Goal: Communication & Community: Participate in discussion

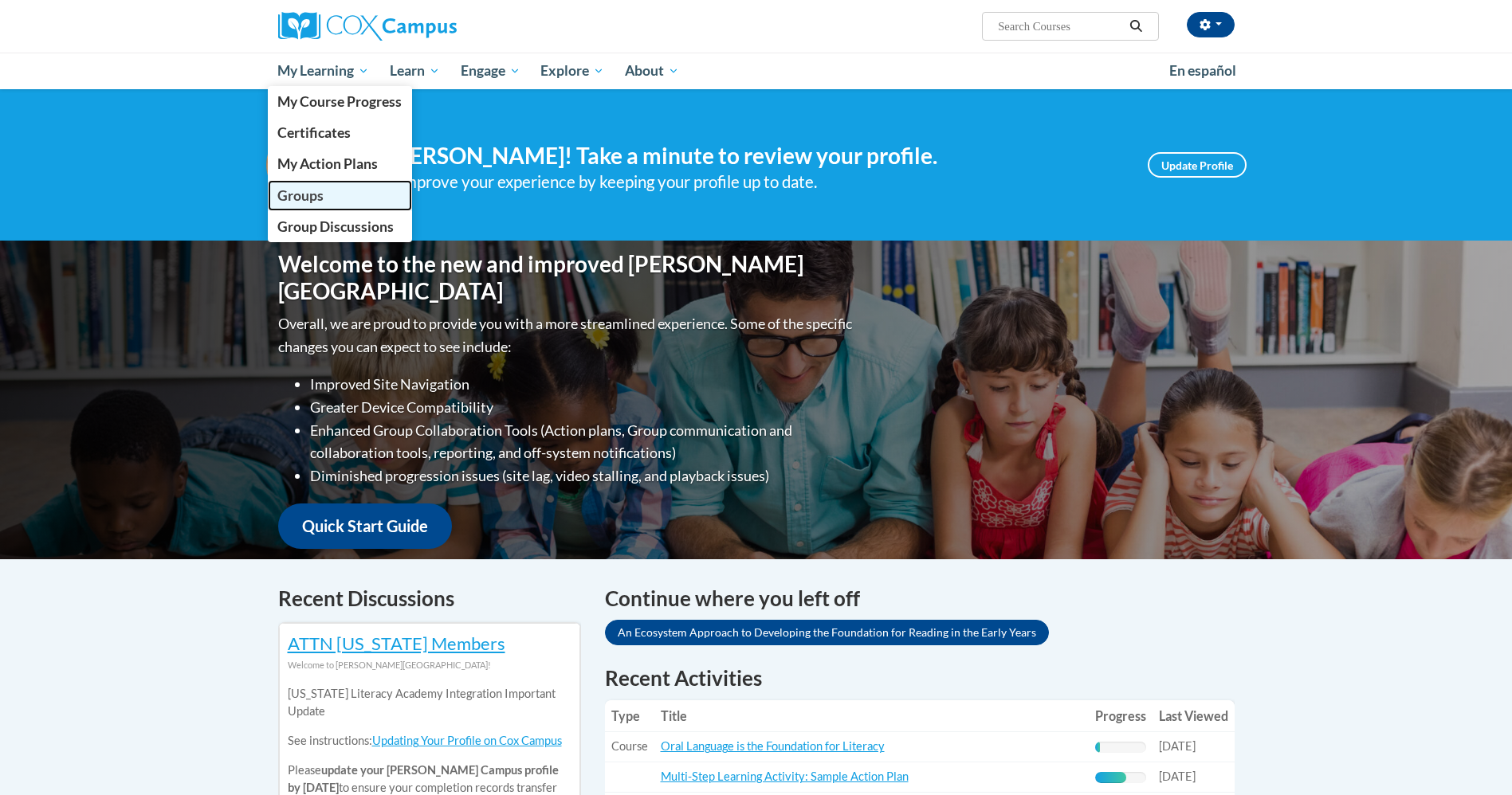
click at [307, 193] on span "Groups" at bounding box center [300, 196] width 46 height 17
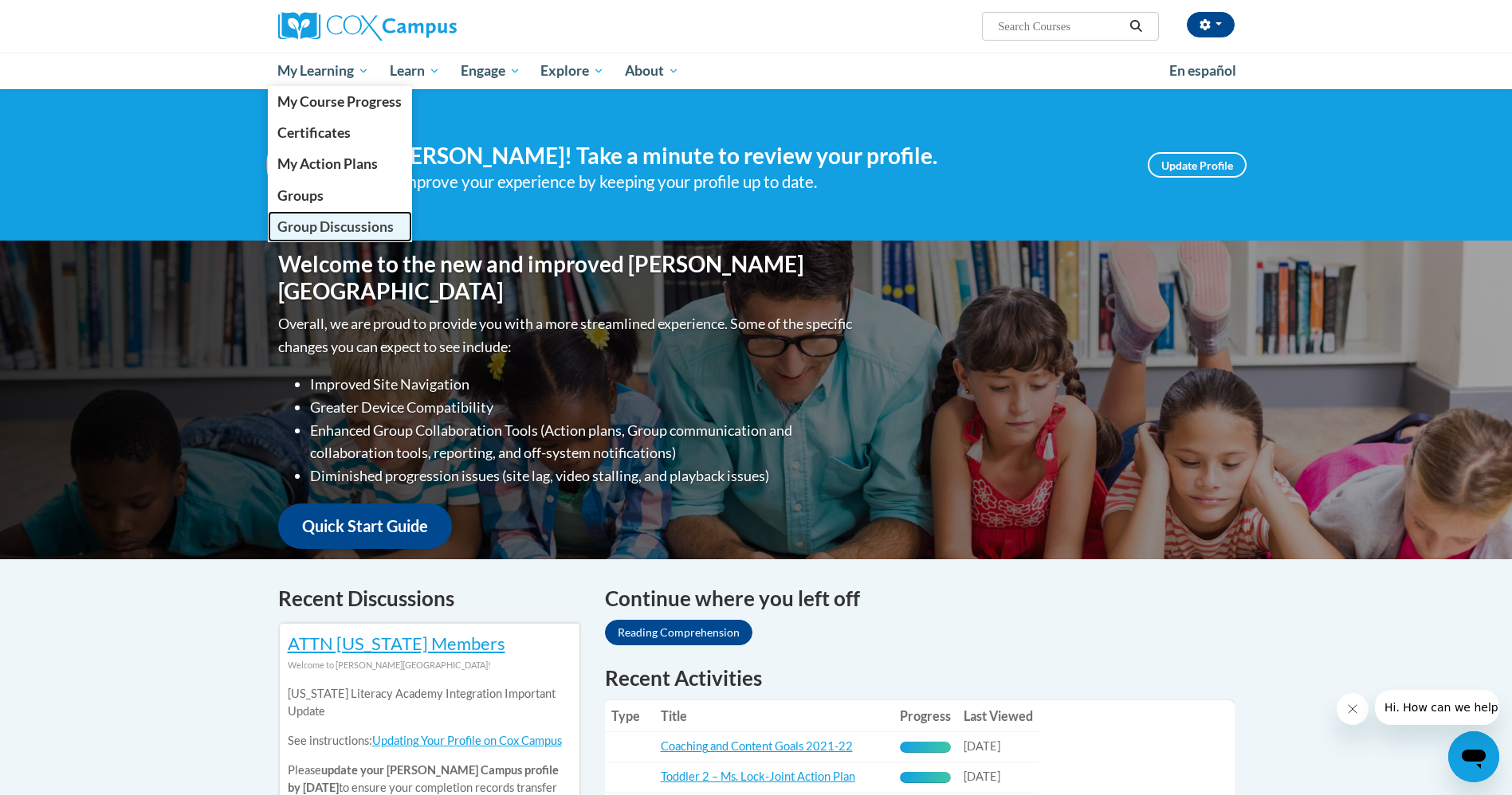
click at [300, 222] on span "Group Discussions" at bounding box center [336, 226] width 116 height 17
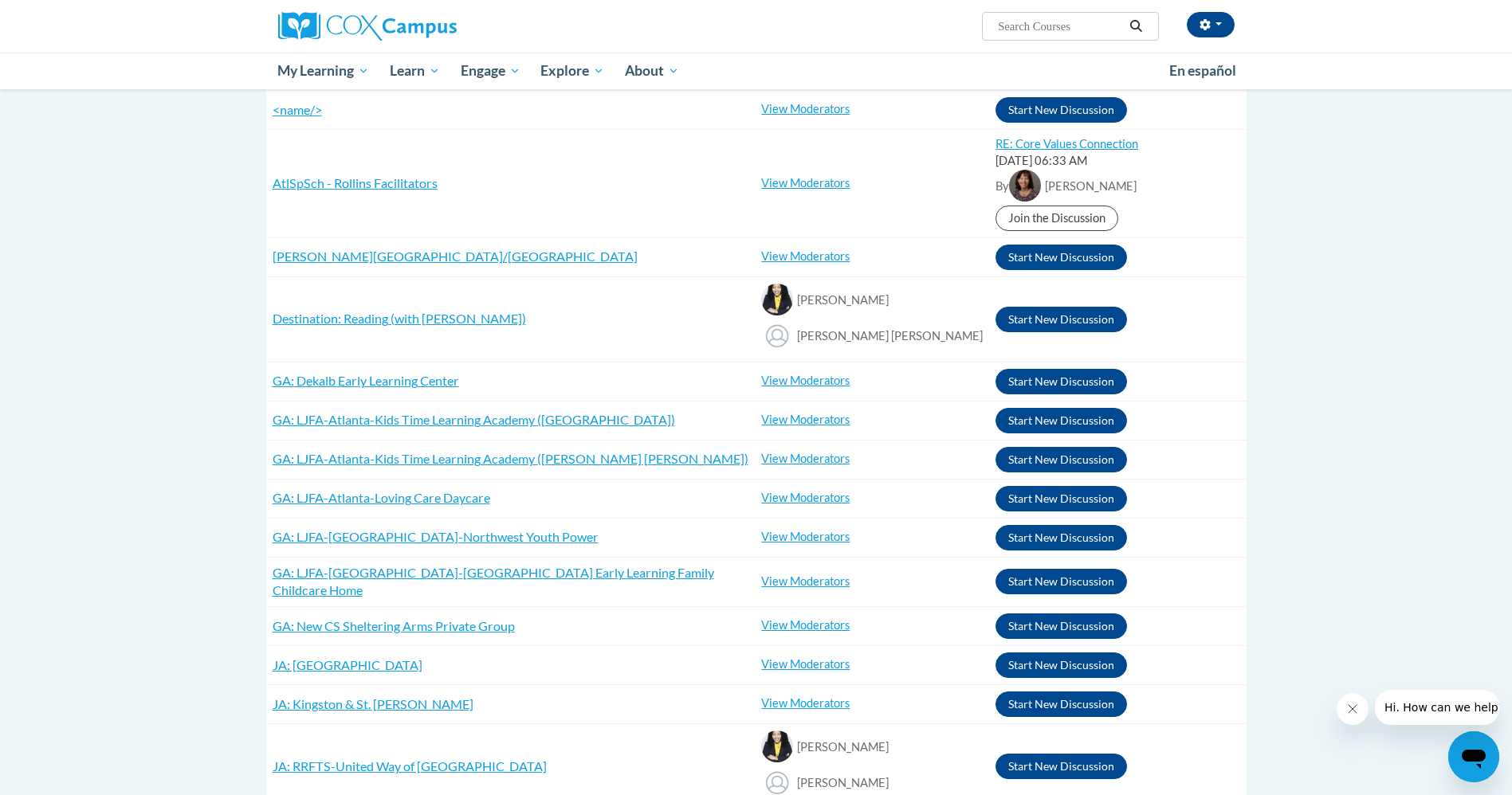
scroll to position [120, 0]
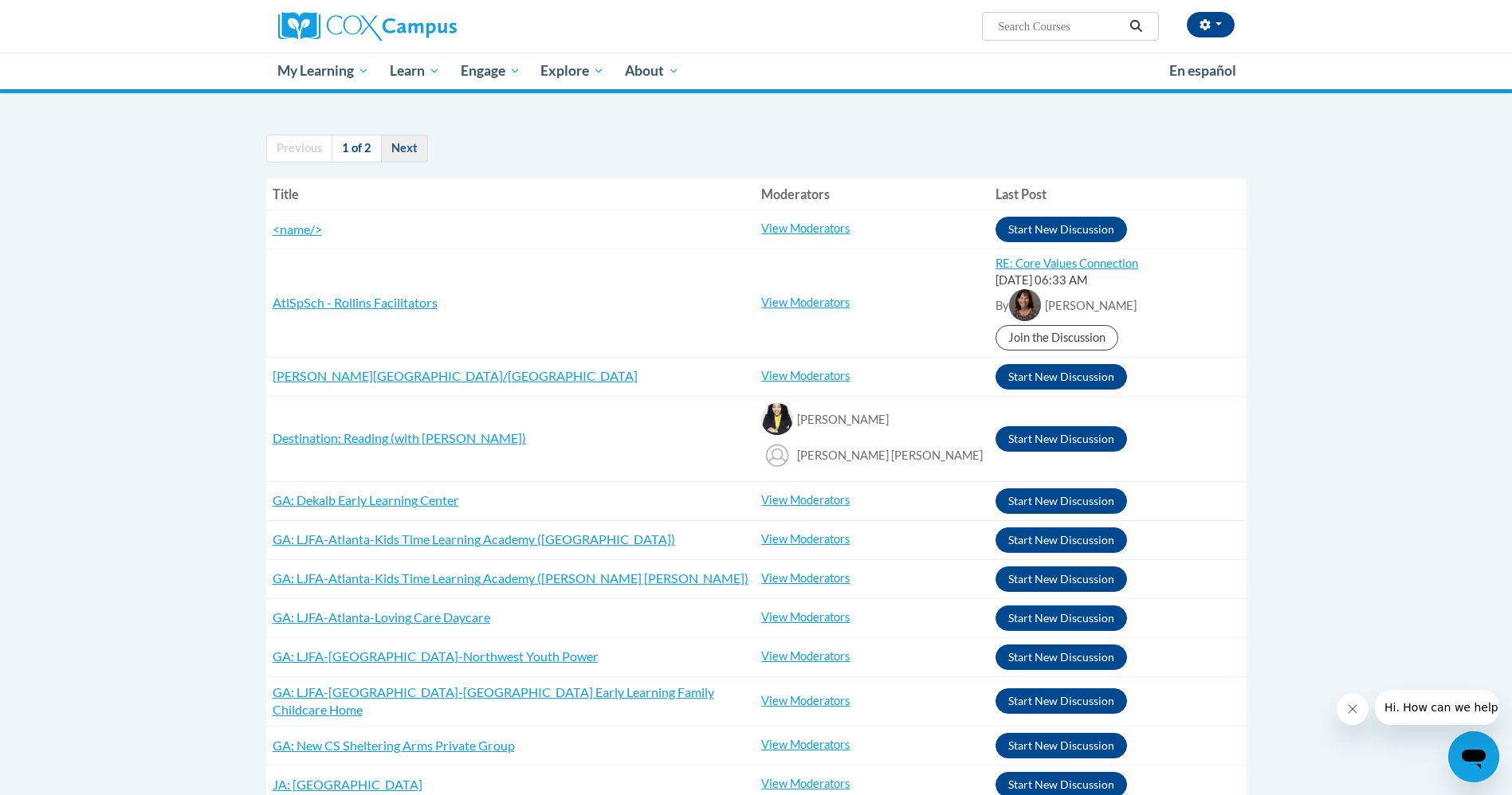
click at [398, 146] on link "Next" at bounding box center [404, 149] width 47 height 27
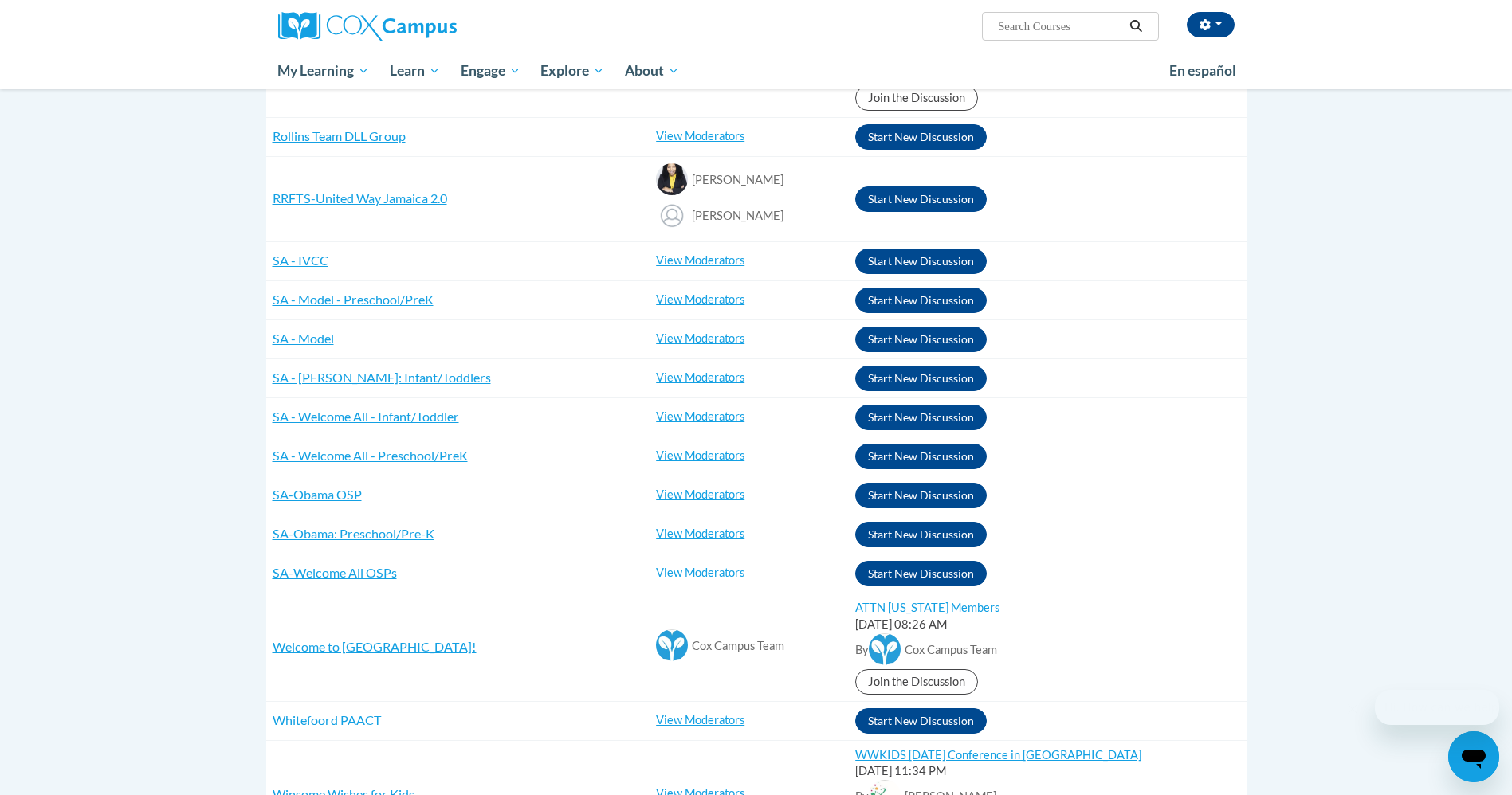
scroll to position [358, 0]
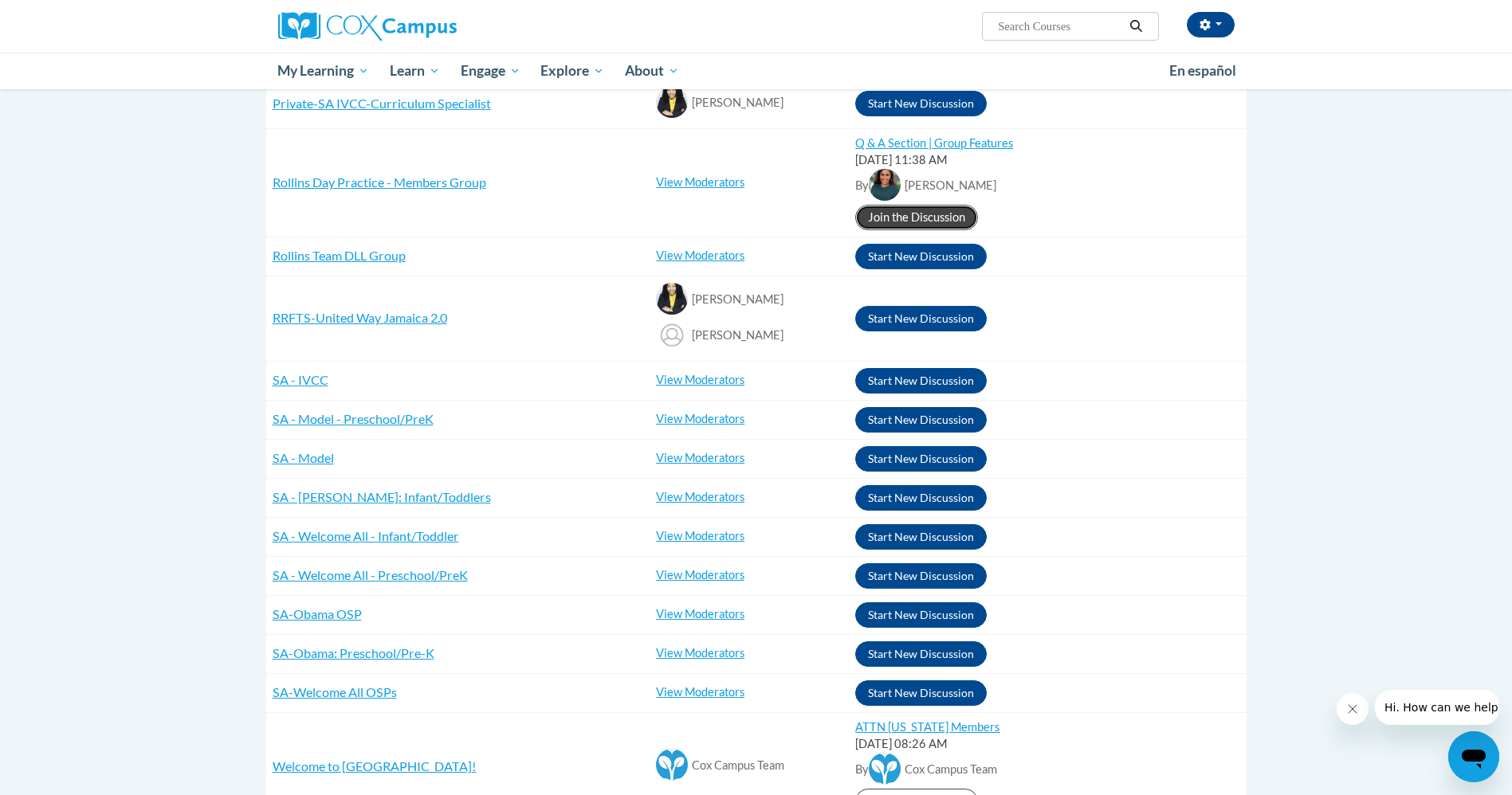
click at [886, 223] on link "Join the Discussion" at bounding box center [917, 218] width 123 height 26
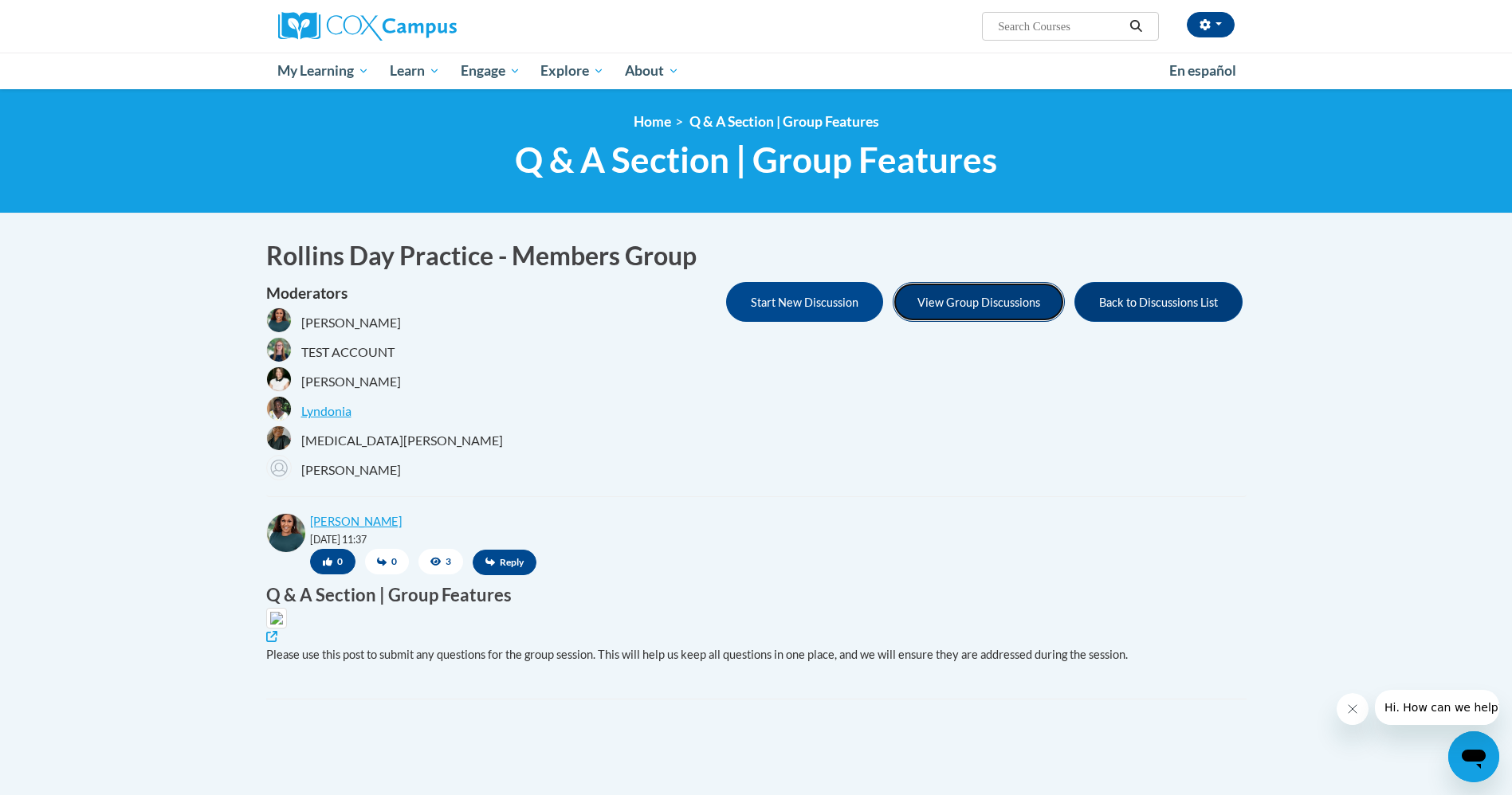
click at [969, 301] on button "View Group Discussions" at bounding box center [979, 302] width 172 height 40
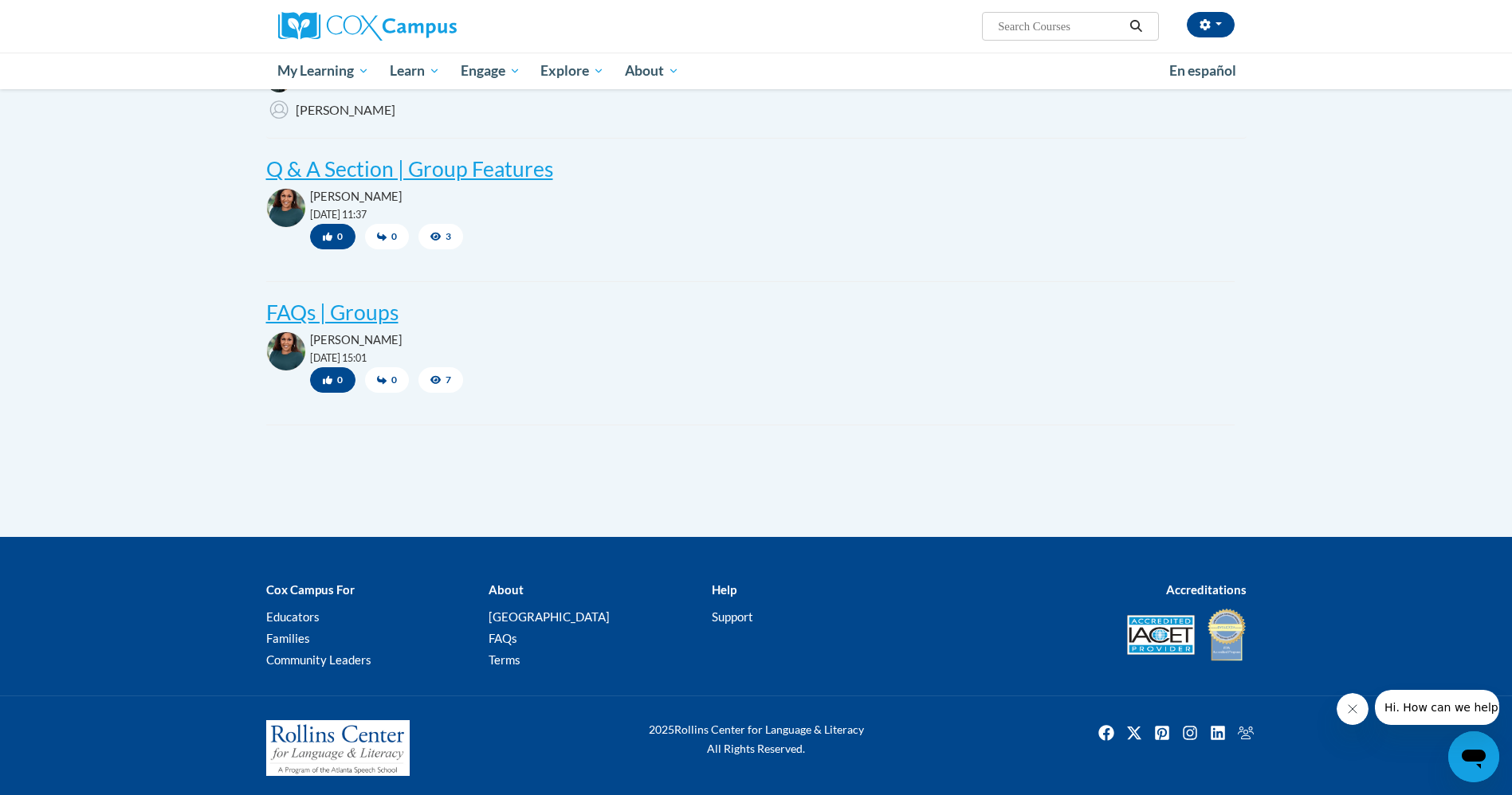
scroll to position [120, 0]
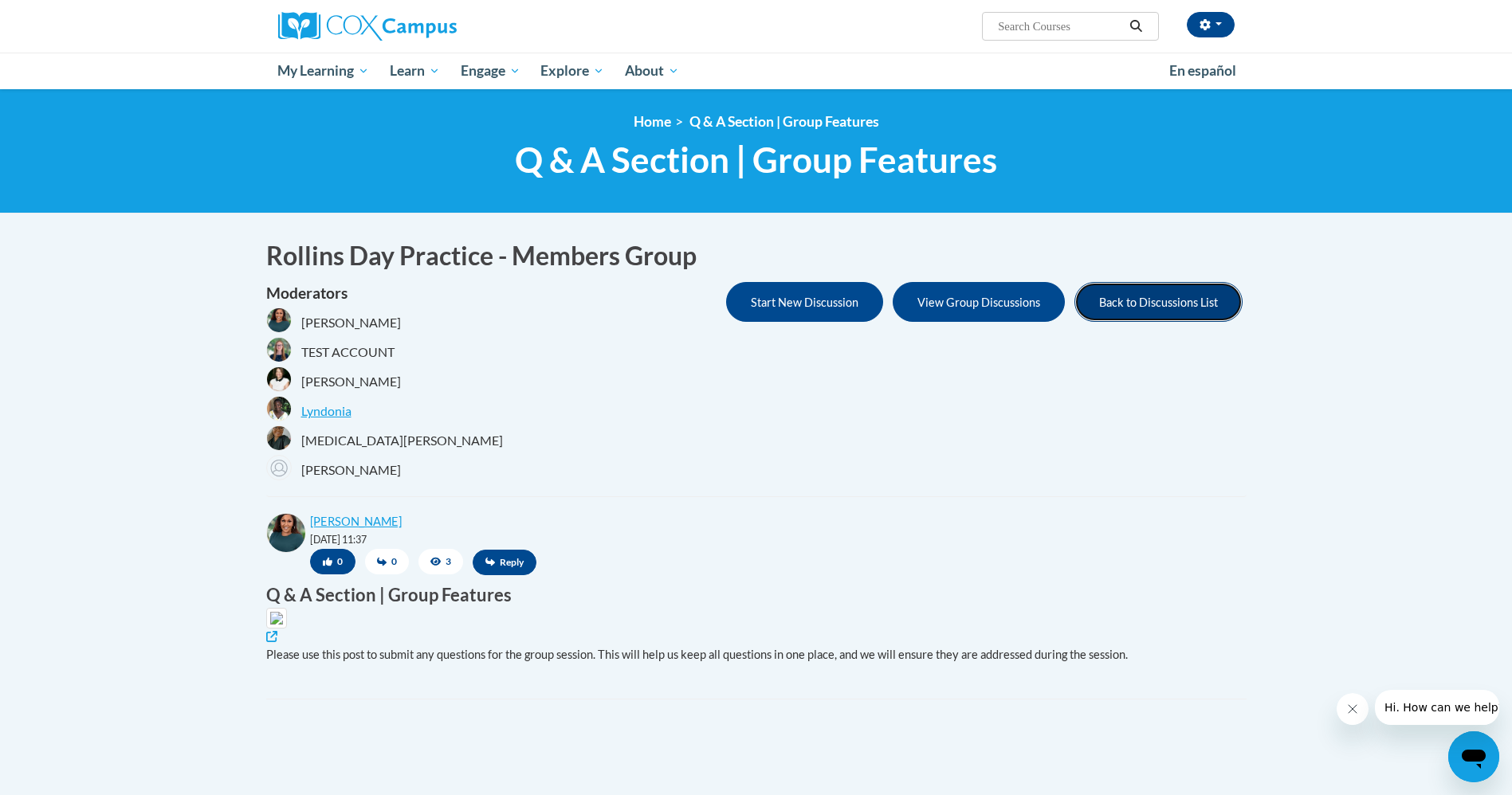
click at [1129, 315] on button "Back to Discussions List" at bounding box center [1158, 302] width 168 height 40
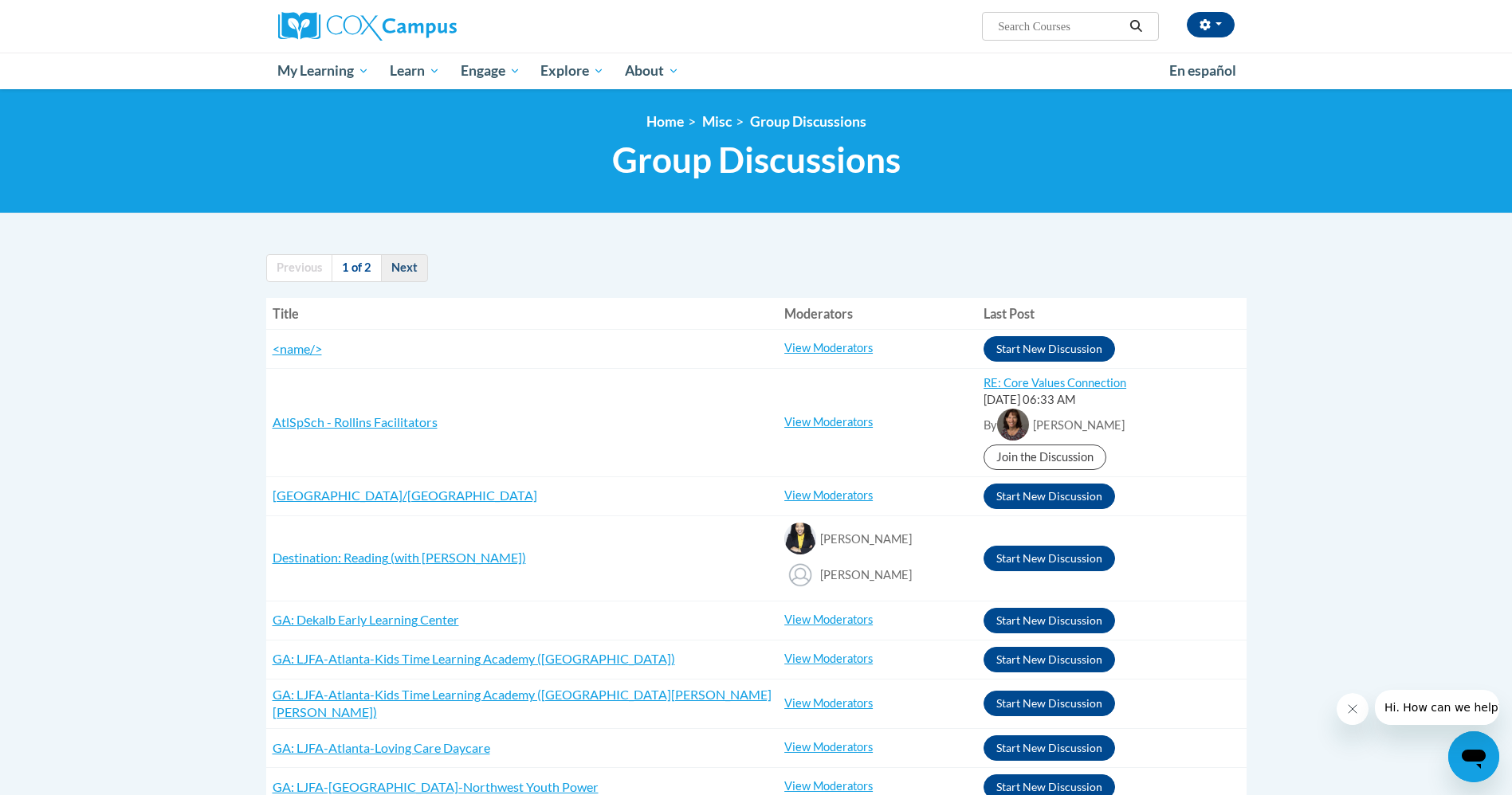
click at [393, 274] on link "Next" at bounding box center [404, 268] width 47 height 27
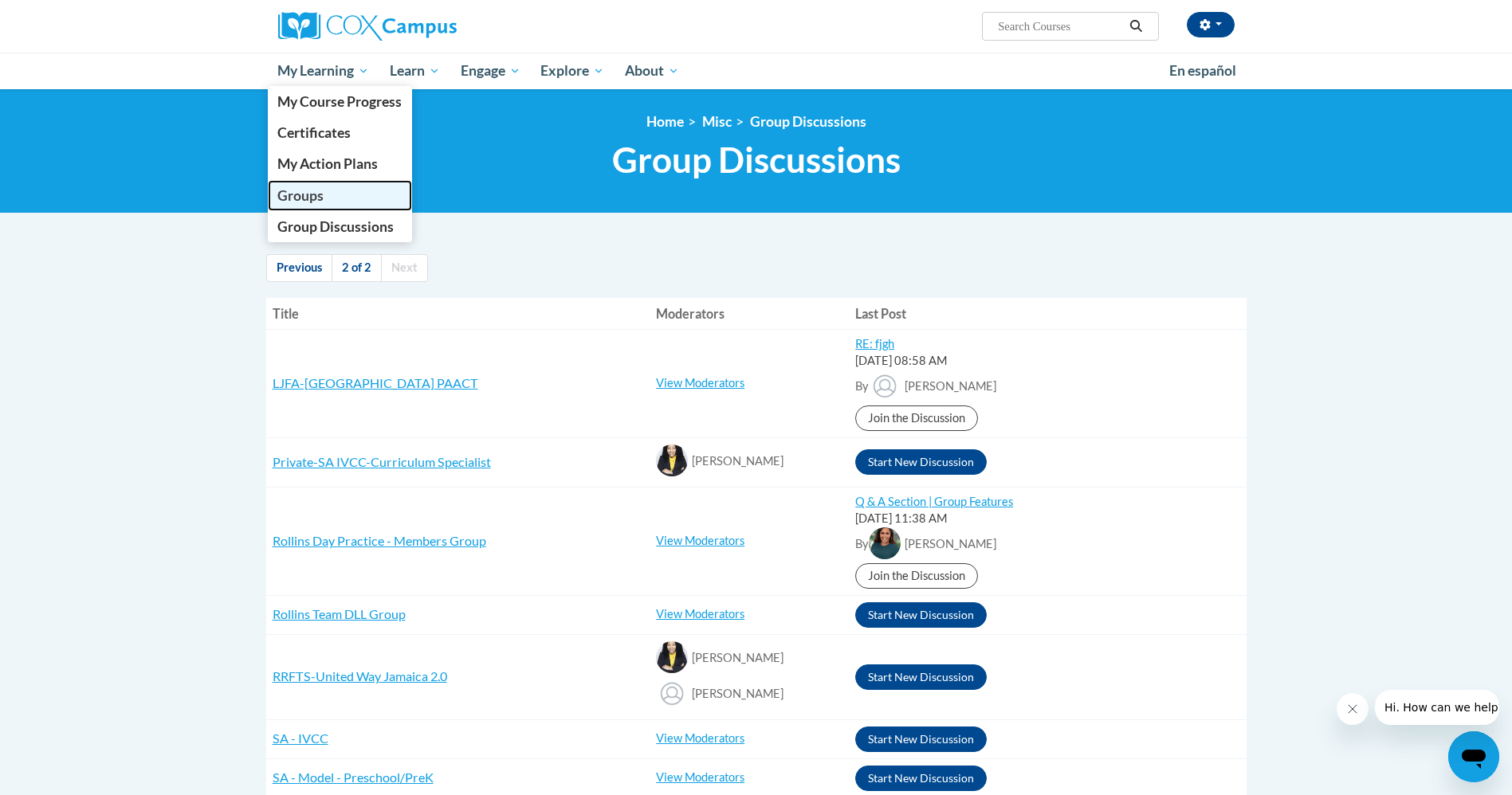
click at [303, 196] on span "Groups" at bounding box center [300, 196] width 46 height 17
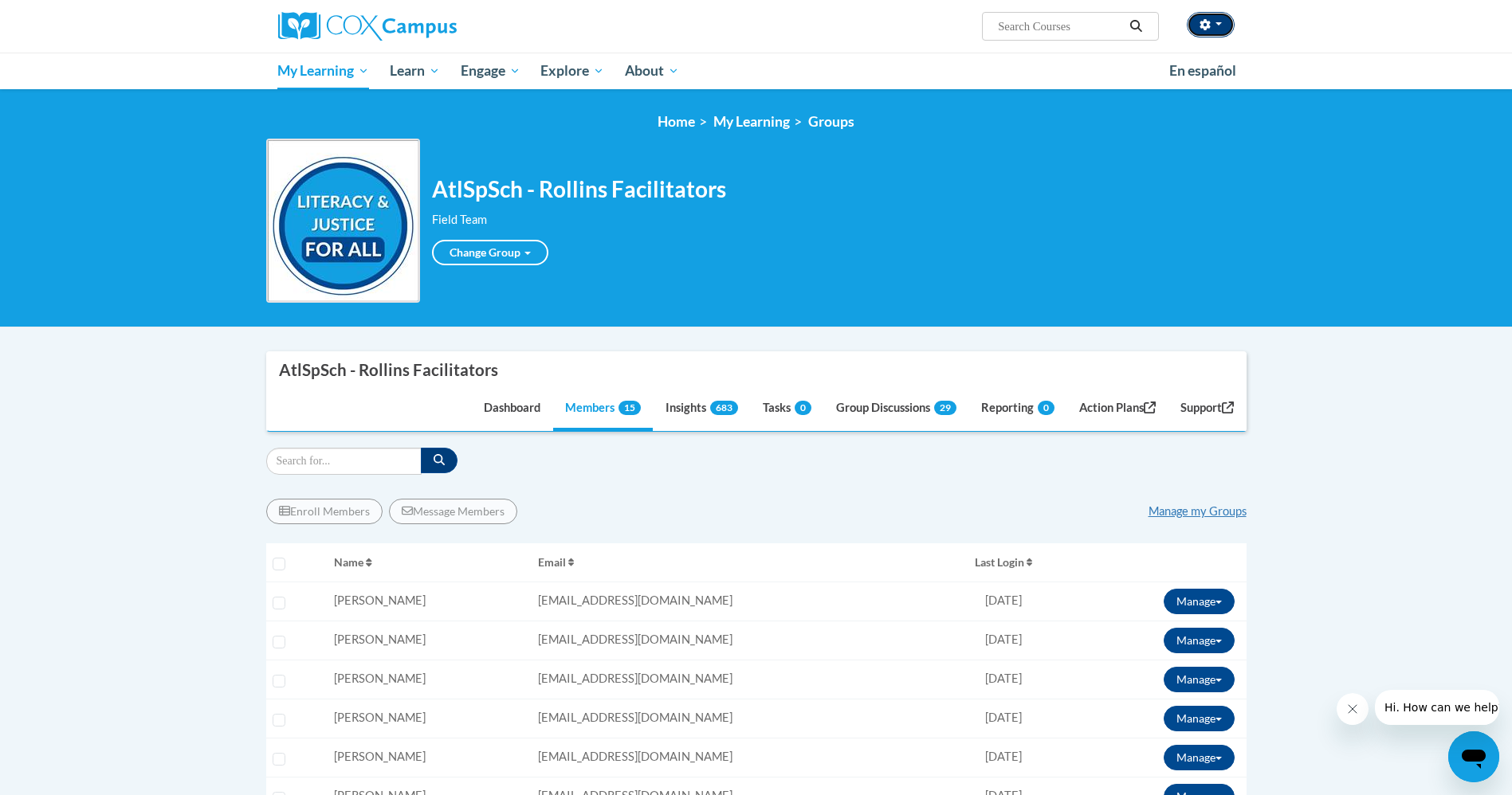
click at [1227, 22] on button "button" at bounding box center [1210, 25] width 48 height 26
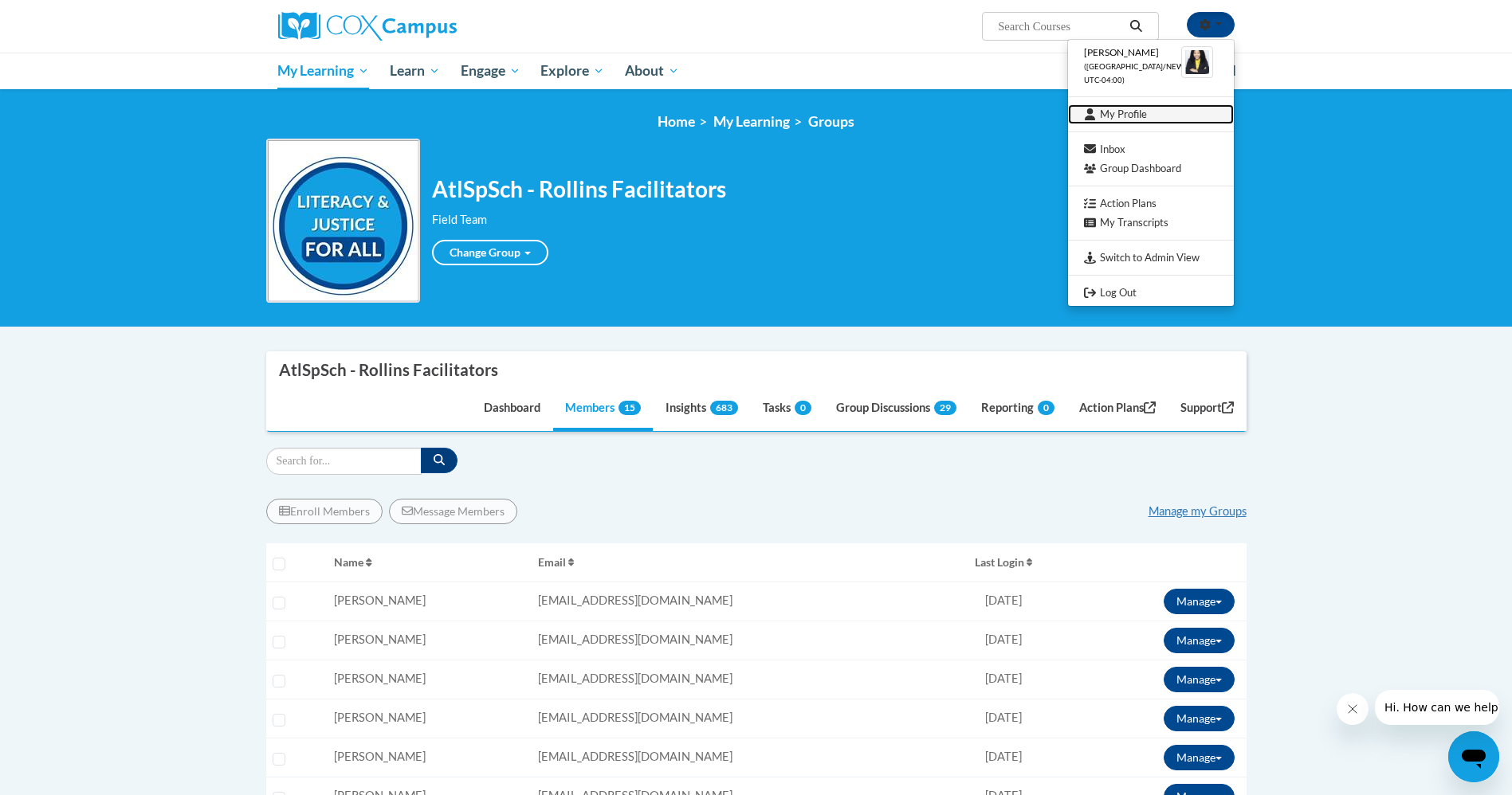
click at [1126, 117] on link "My Profile" at bounding box center [1150, 114] width 166 height 20
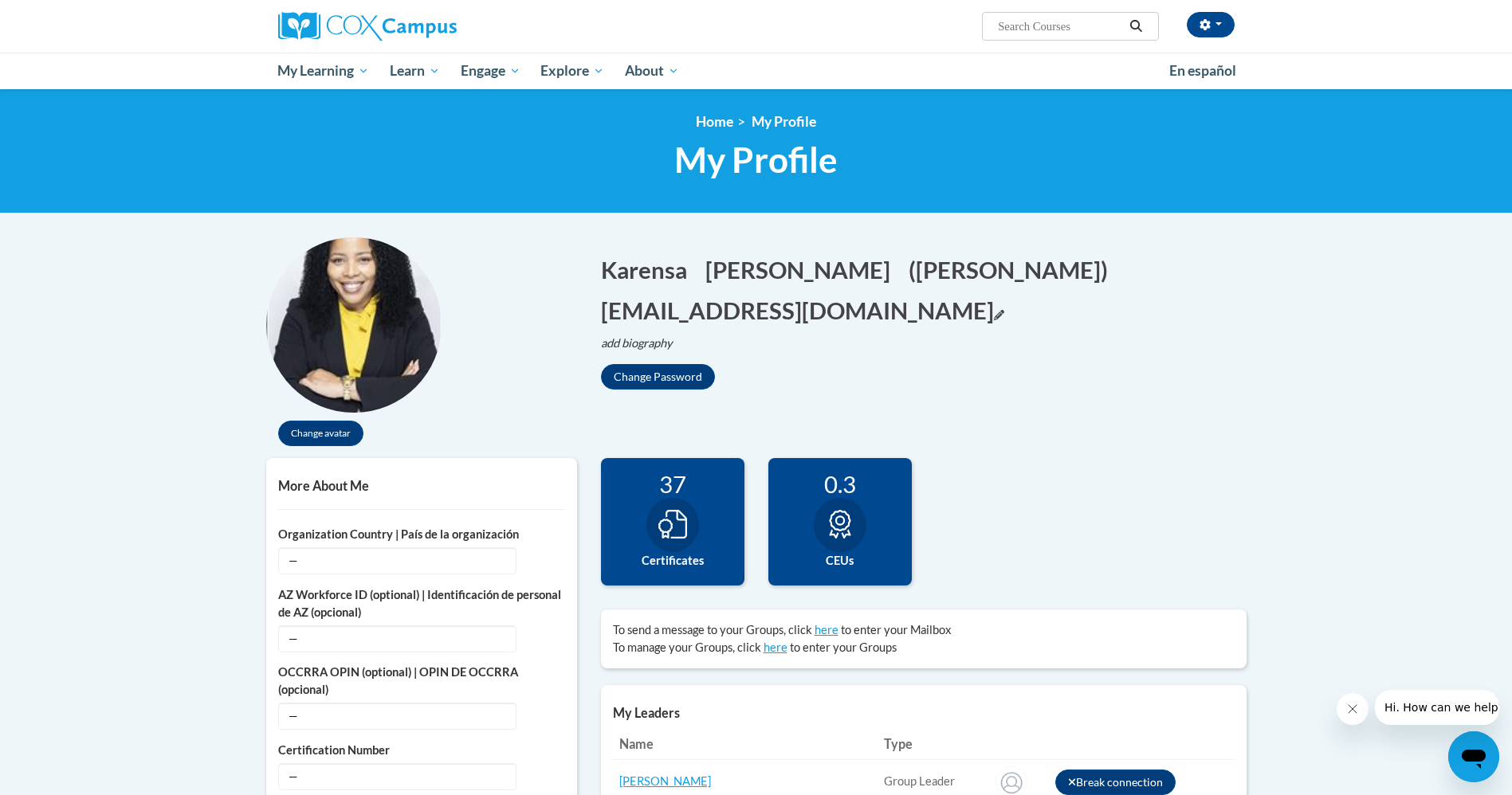
drag, startPoint x: 595, startPoint y: 311, endPoint x: 867, endPoint y: 307, distance: 272.0
click at [872, 309] on div "Karensa Edit Screen Name [PERSON_NAME] Save [PERSON_NAME] Edit Screen Name [PER…" at bounding box center [924, 314] width 670 height 152
copy button "[EMAIL_ADDRESS][DOMAIN_NAME]"
click at [1218, 27] on button "button" at bounding box center [1210, 25] width 48 height 26
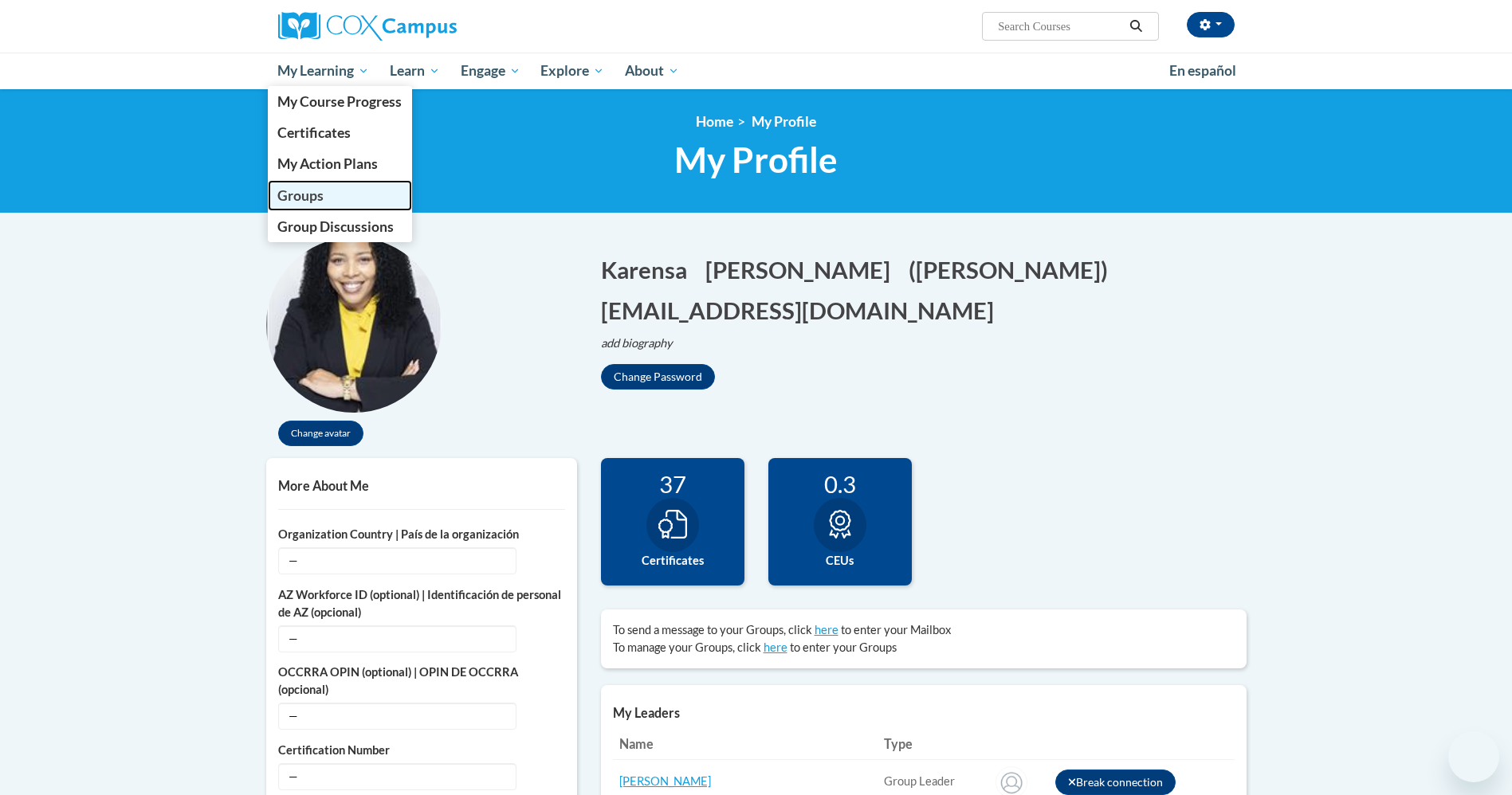
click at [292, 202] on span "Groups" at bounding box center [300, 196] width 46 height 17
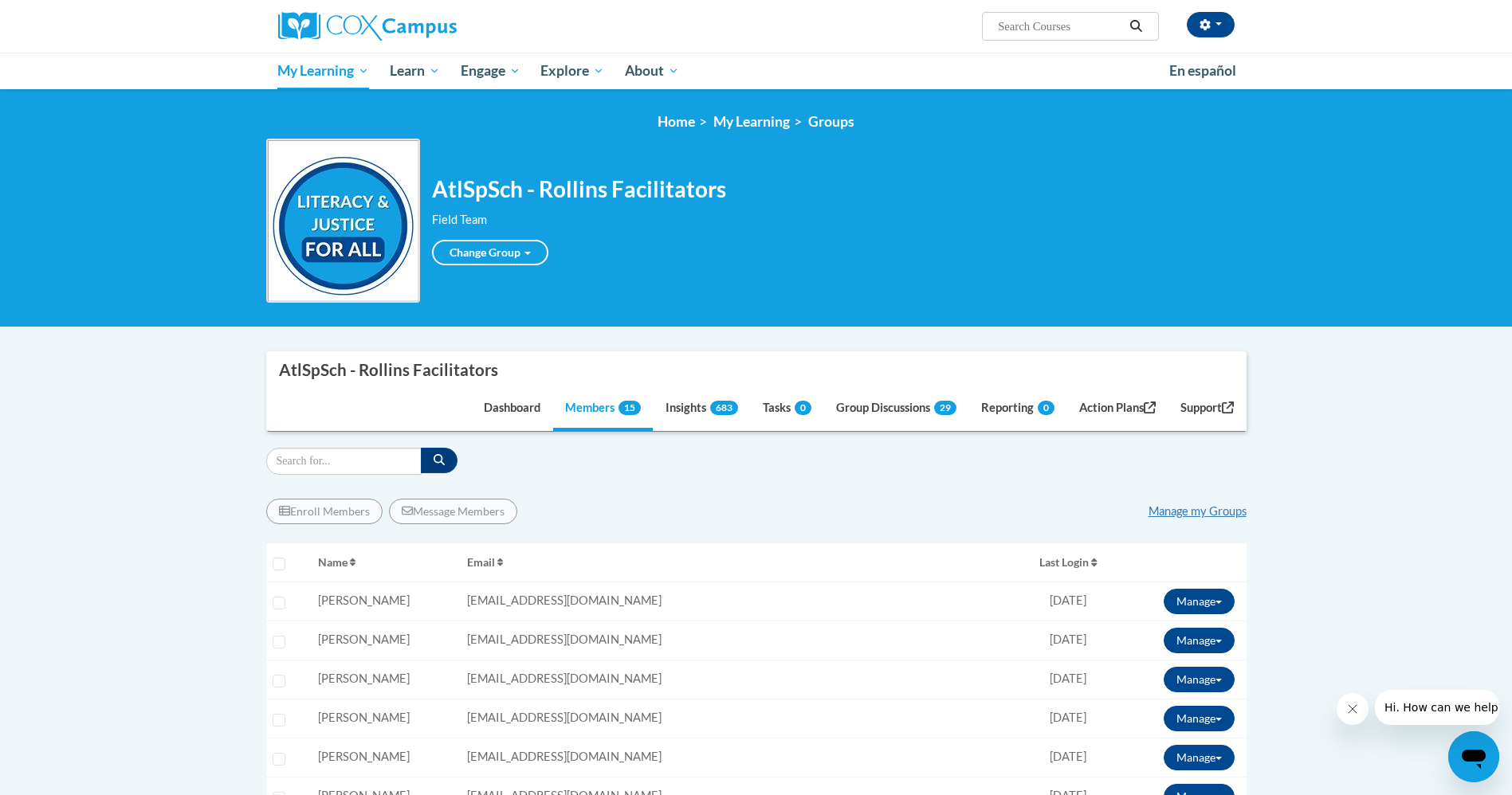
scroll to position [687, 0]
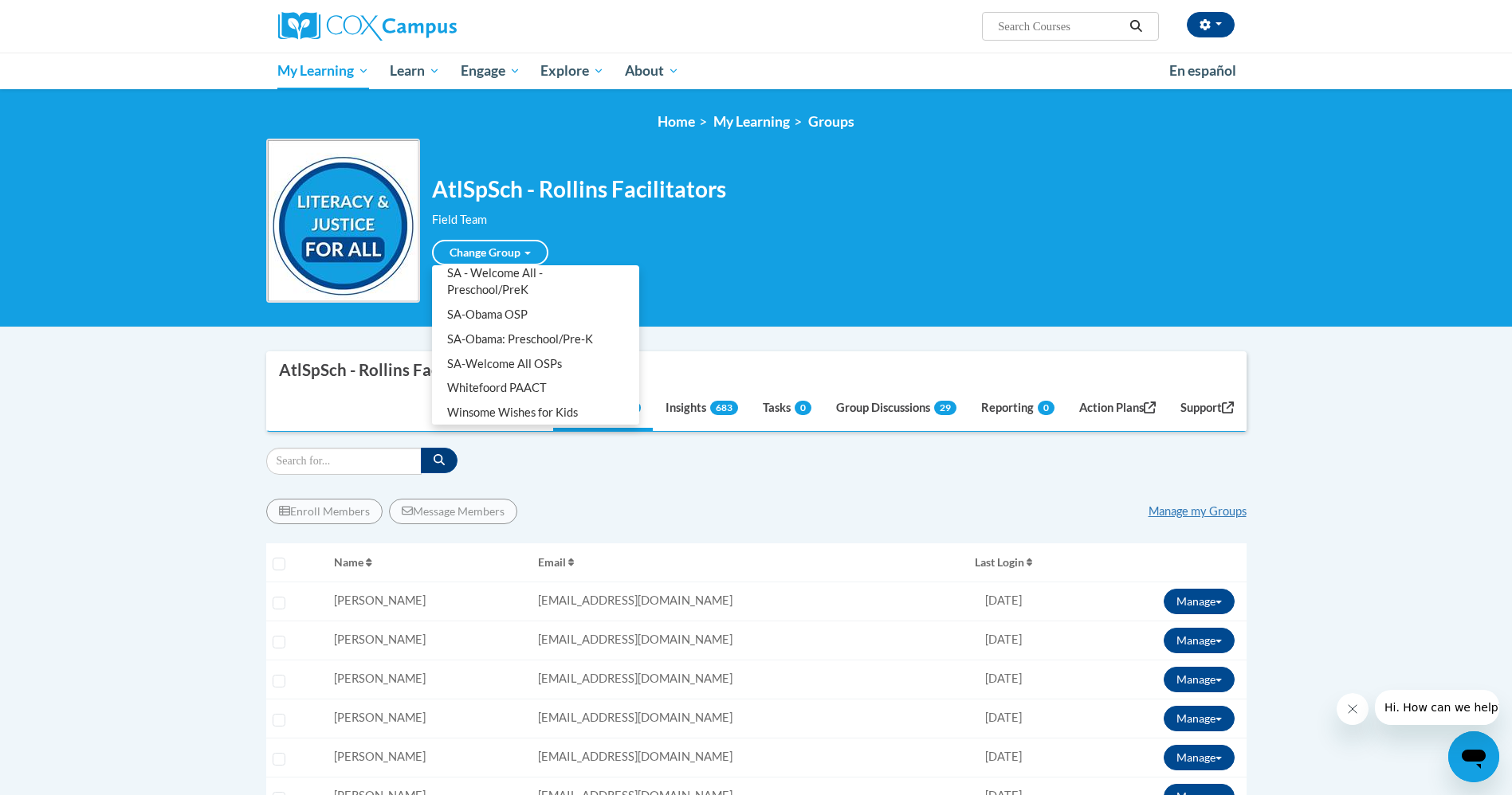
scroll to position [1117, 0]
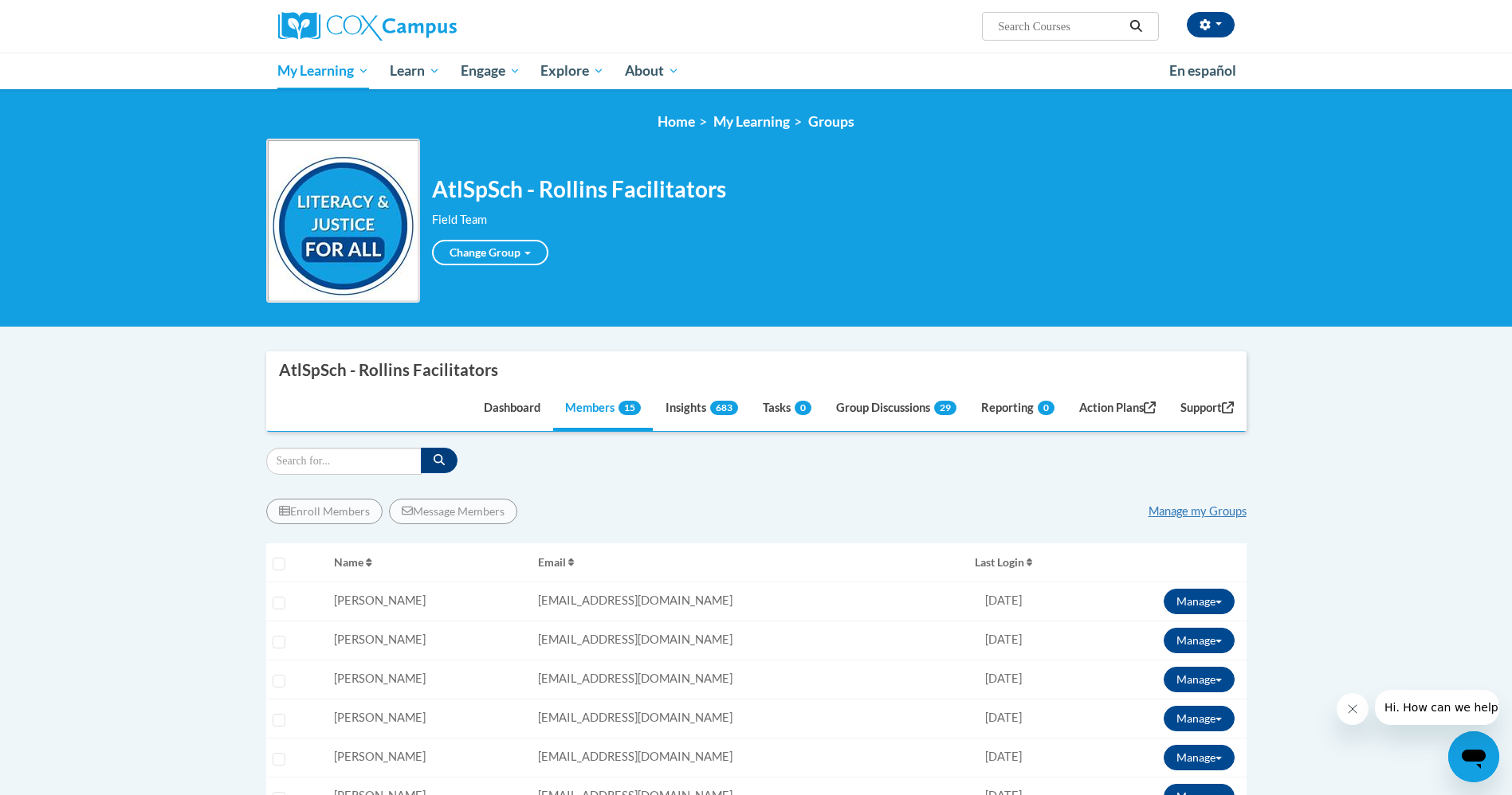
click at [870, 260] on div "AtlSpSch - Rollins Facilitators Field Team Change Group AtlSpSch - Rollins Faci…" at bounding box center [756, 220] width 980 height 164
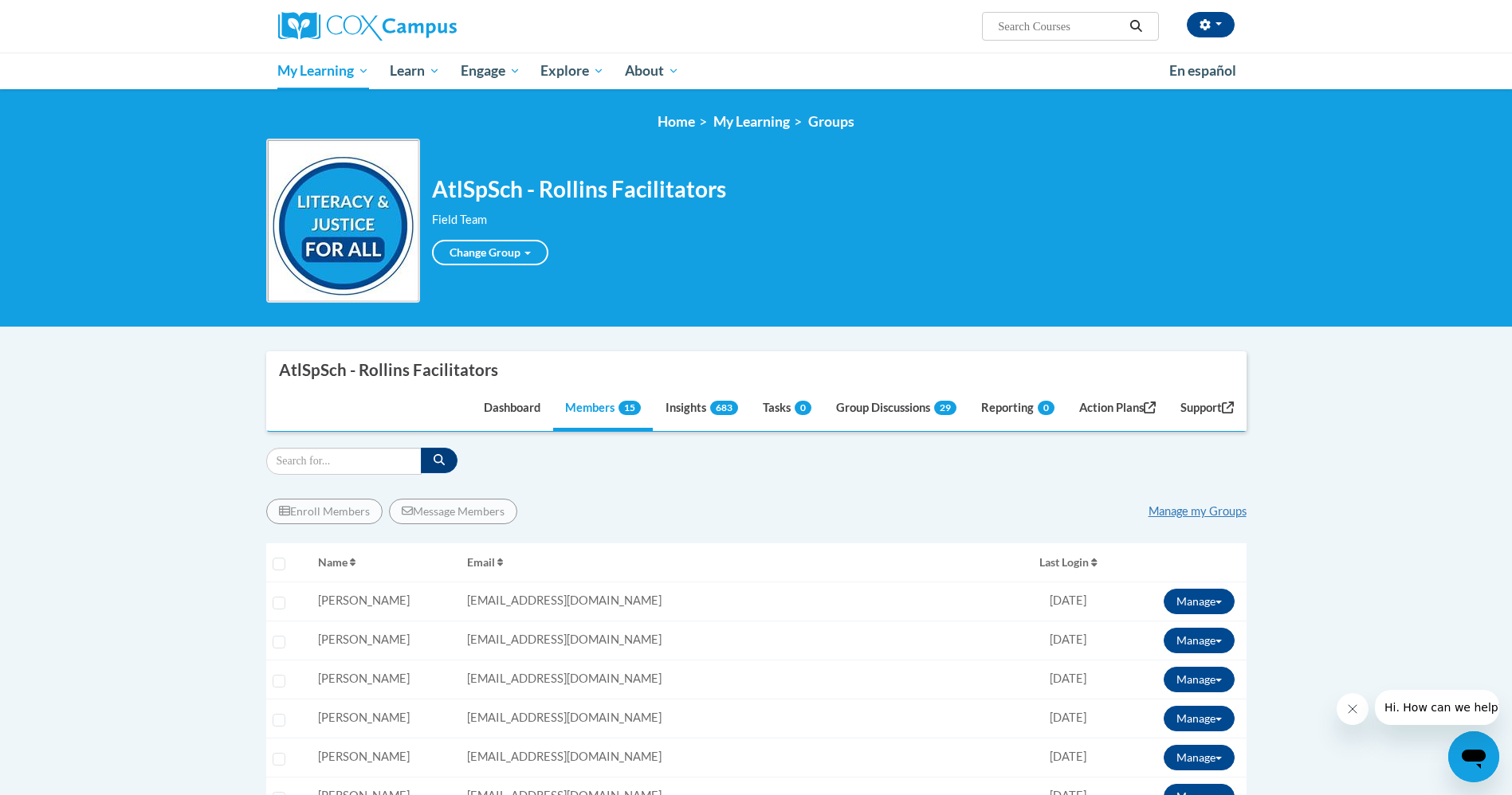
click at [816, 275] on div "AtlSpSch - [PERSON_NAME] Facilitators Field Team Change Group AtlSpSch - [PERSO…" at bounding box center [756, 220] width 980 height 164
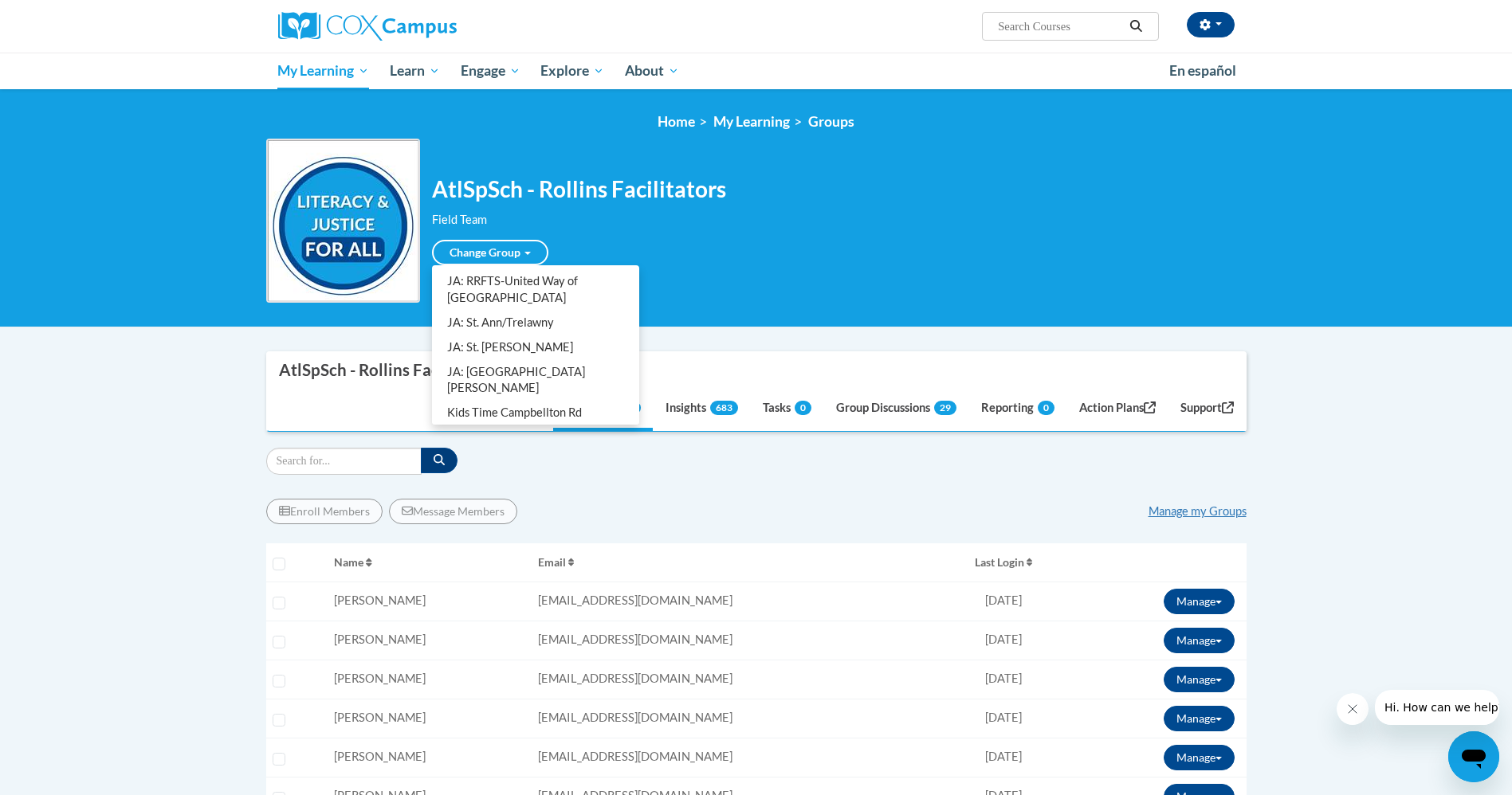
scroll to position [717, 0]
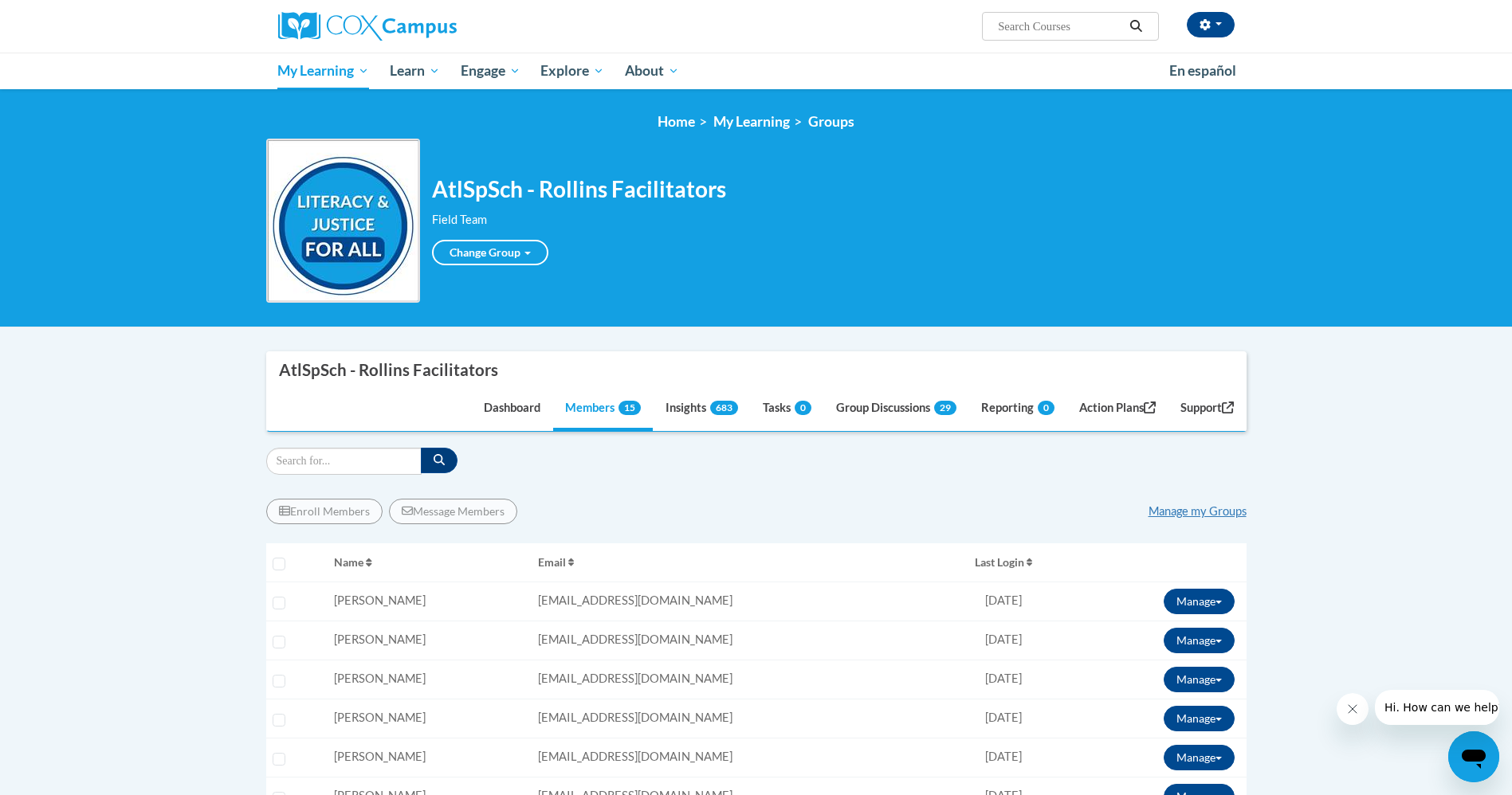
click at [0, 0] on link "Rollins Day Practice - Leaders Group" at bounding box center [0, 0] width 0 height 0
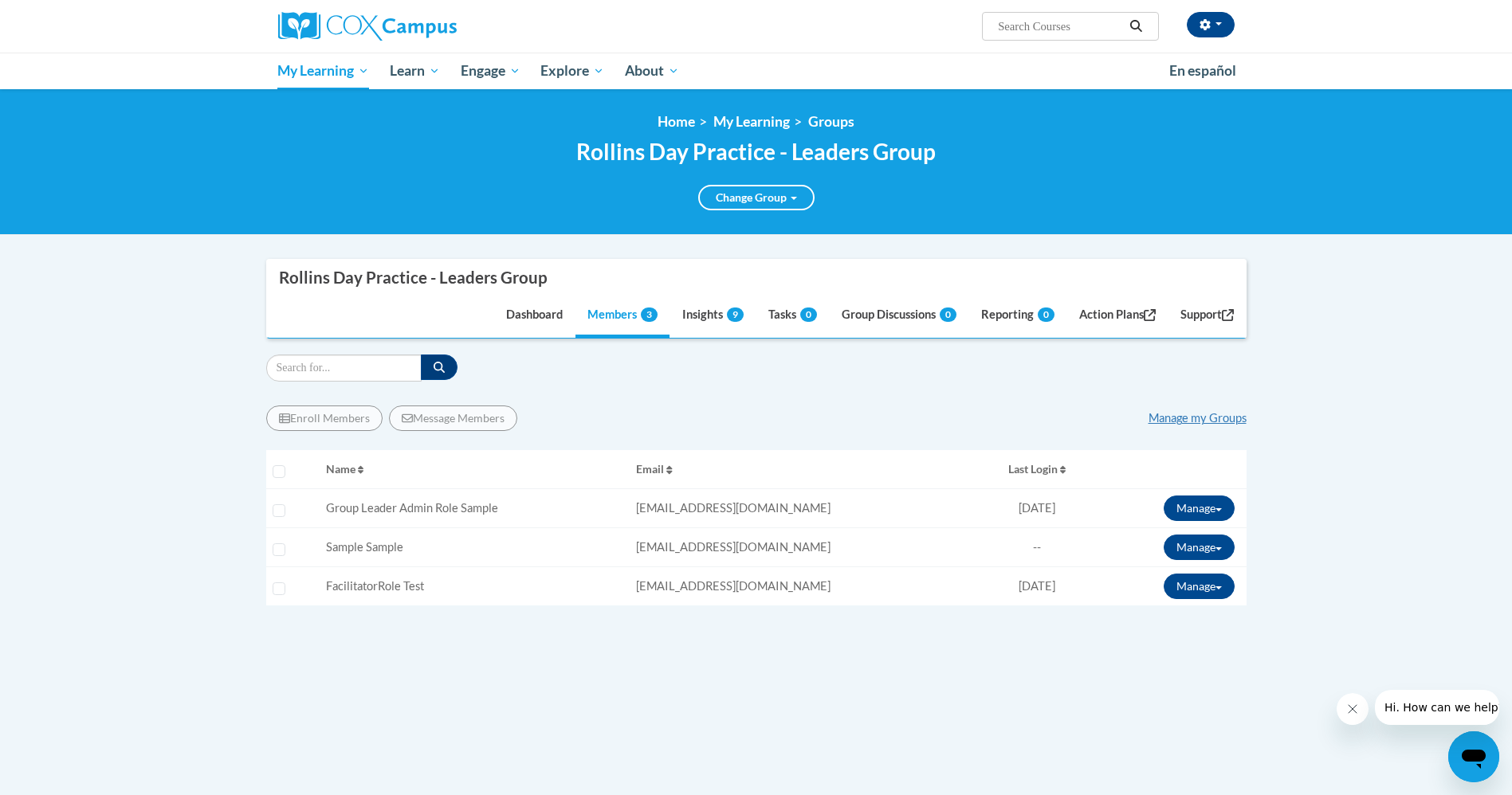
click at [644, 672] on div "Enroll Members Message Members Manage my Groups « 1 » Selecting Name Email 0%" at bounding box center [756, 568] width 980 height 348
click at [1221, 28] on button "button" at bounding box center [1210, 25] width 48 height 26
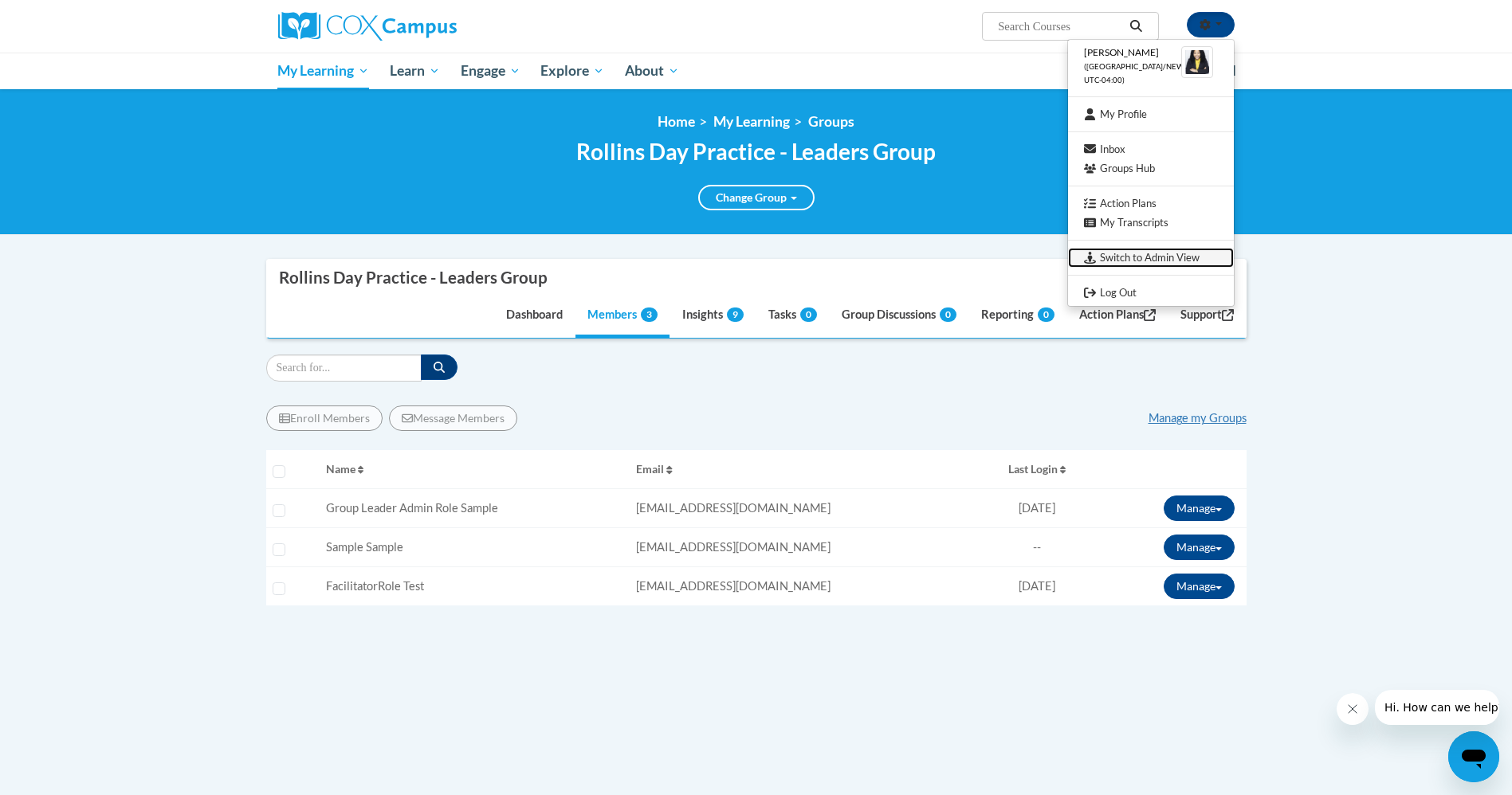
click at [1145, 263] on link "Switch to Admin View" at bounding box center [1150, 257] width 166 height 20
